Goal: Information Seeking & Learning: Understand process/instructions

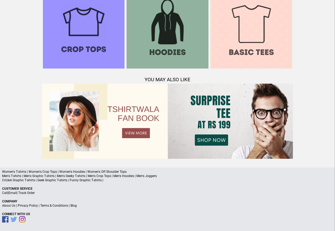
scroll to position [512, 0]
click at [55, 206] on link "Terms & Conditions" at bounding box center [54, 206] width 28 height 4
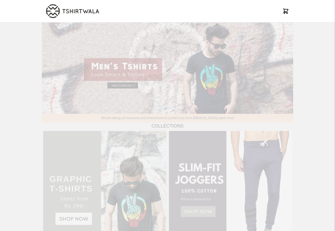
scroll to position [512, 0]
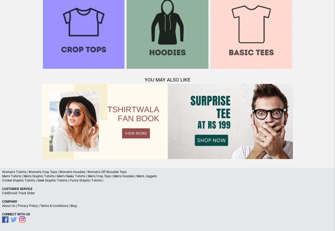
click at [32, 207] on link "Privacy Policy" at bounding box center [28, 206] width 20 height 4
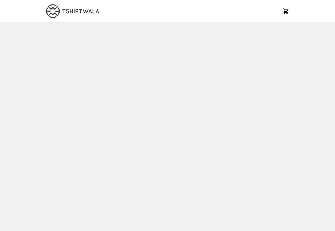
scroll to position [512, 0]
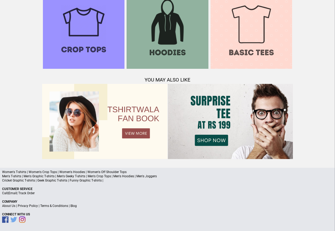
click at [27, 207] on link "Privacy Policy" at bounding box center [28, 206] width 20 height 4
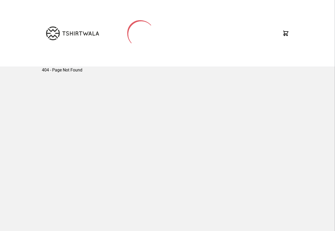
click at [75, 206] on div "404 - Page Not Found" at bounding box center [168, 148] width 252 height 162
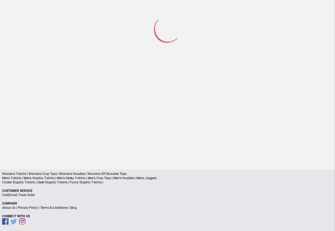
scroll to position [25, 0]
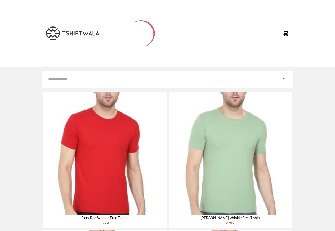
click at [66, 81] on input "search" at bounding box center [165, 79] width 234 height 6
paste input "******"
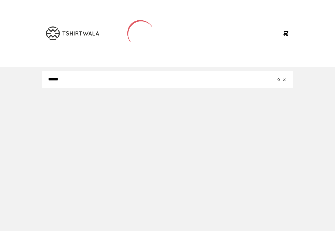
type input "******"
click at [276, 76] on button "submit" at bounding box center [278, 79] width 5 height 6
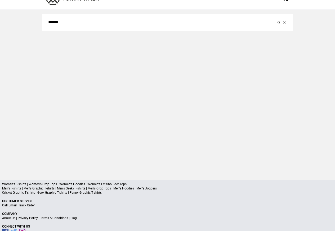
scroll to position [25, 0]
